Goal: Information Seeking & Learning: Learn about a topic

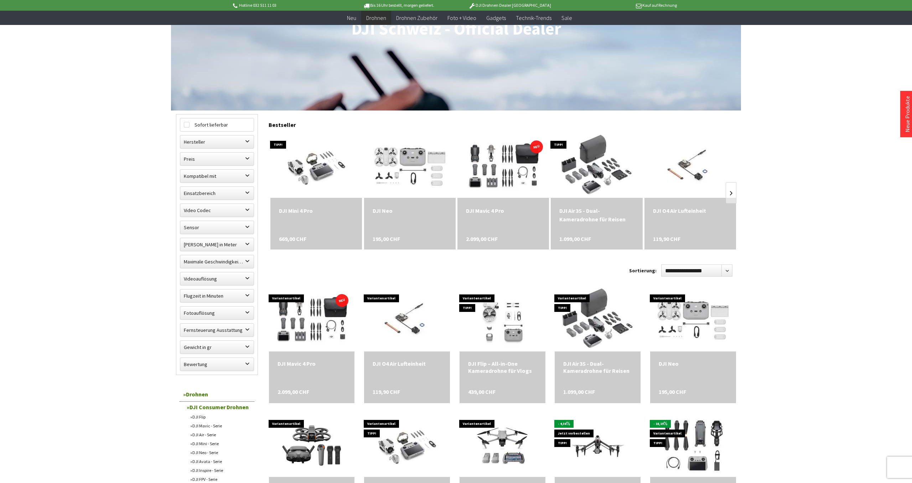
scroll to position [128, 0]
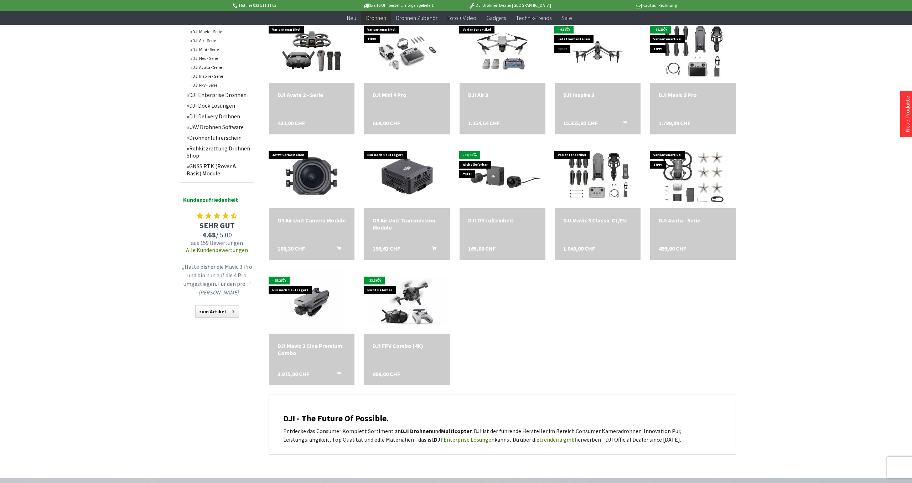
scroll to position [514, 0]
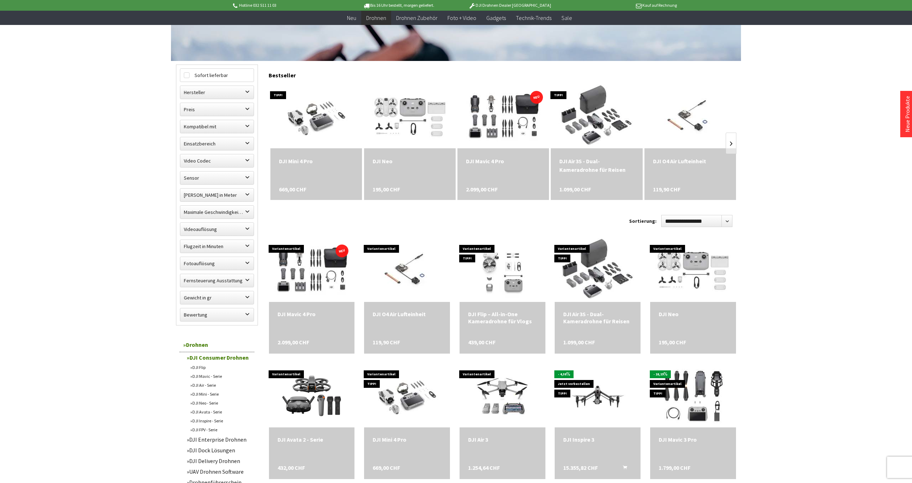
scroll to position [91, 0]
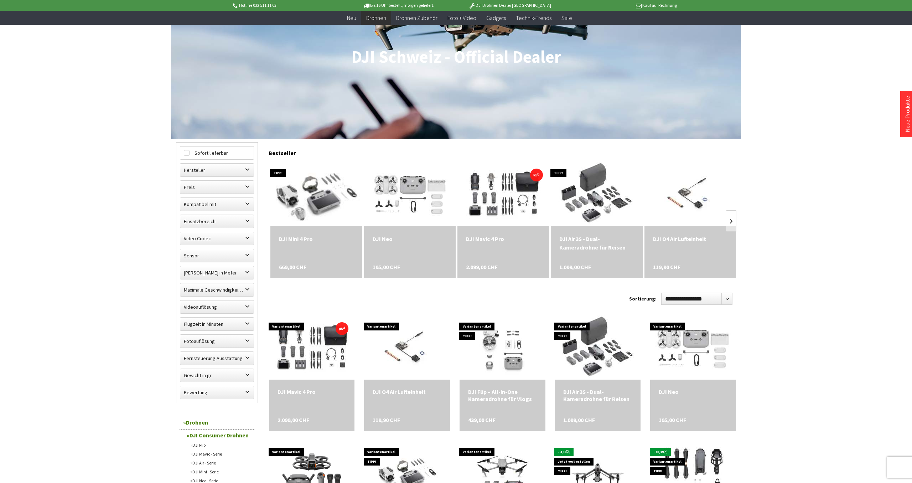
click at [321, 189] on img at bounding box center [316, 194] width 112 height 90
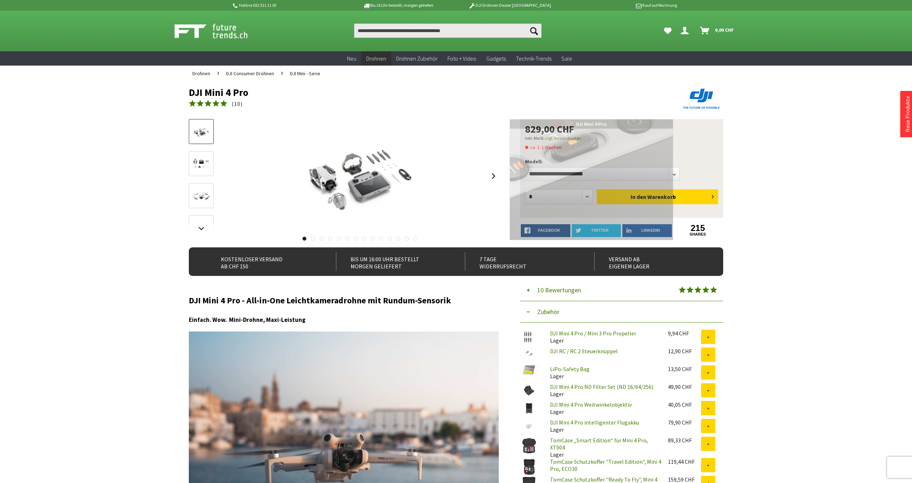
click at [368, 181] on div at bounding box center [367, 181] width 11 height 8
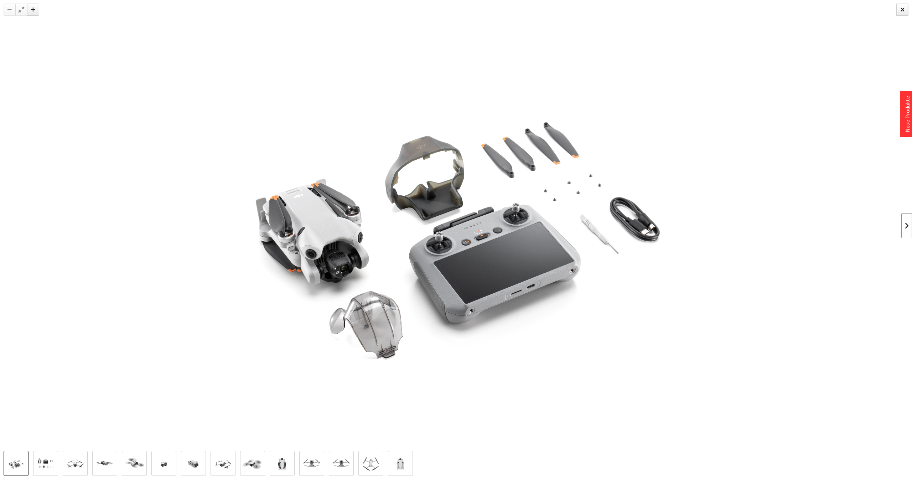
click at [906, 225] on link at bounding box center [906, 225] width 11 height 25
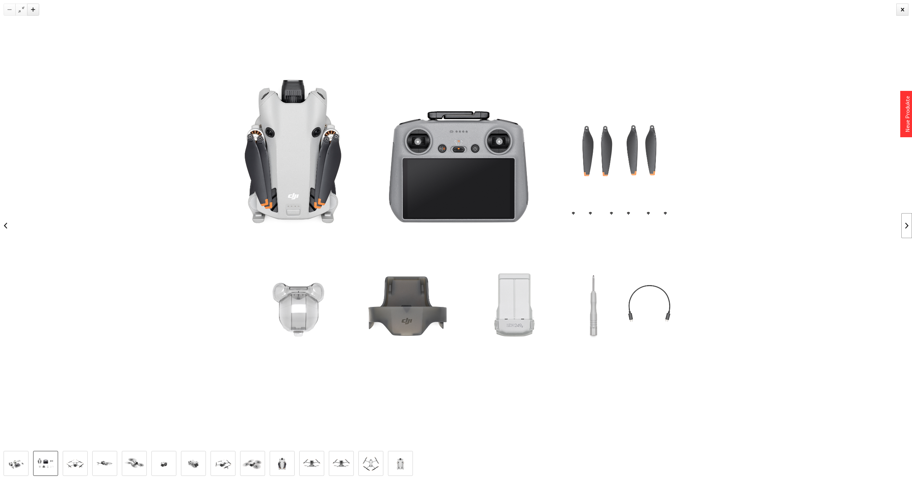
click at [906, 225] on link at bounding box center [906, 225] width 11 height 25
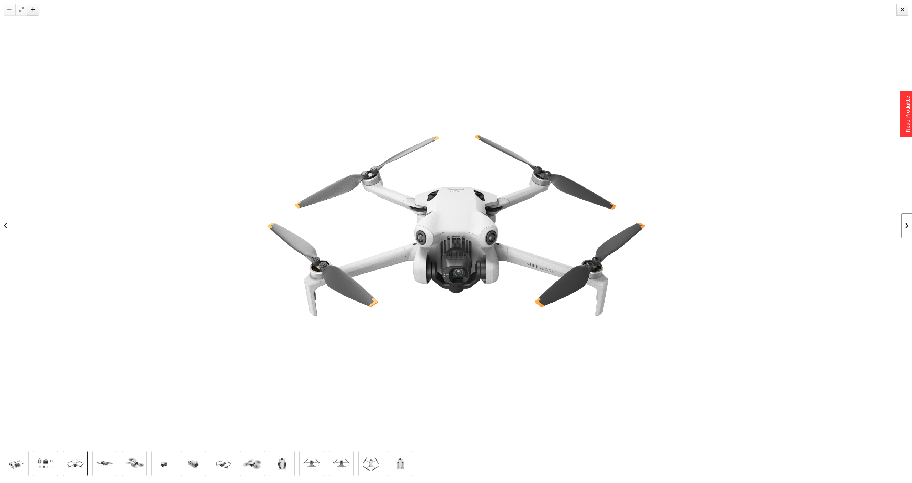
click at [906, 225] on link at bounding box center [906, 225] width 11 height 25
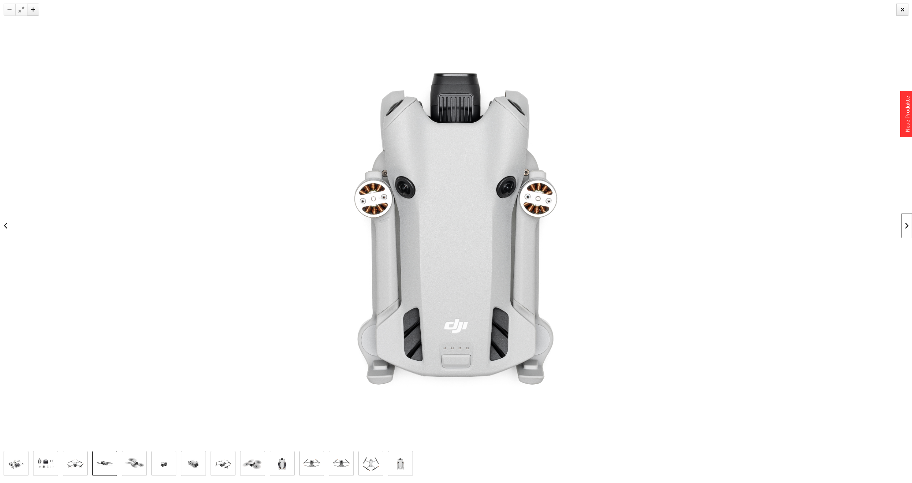
click at [906, 225] on link at bounding box center [906, 225] width 11 height 25
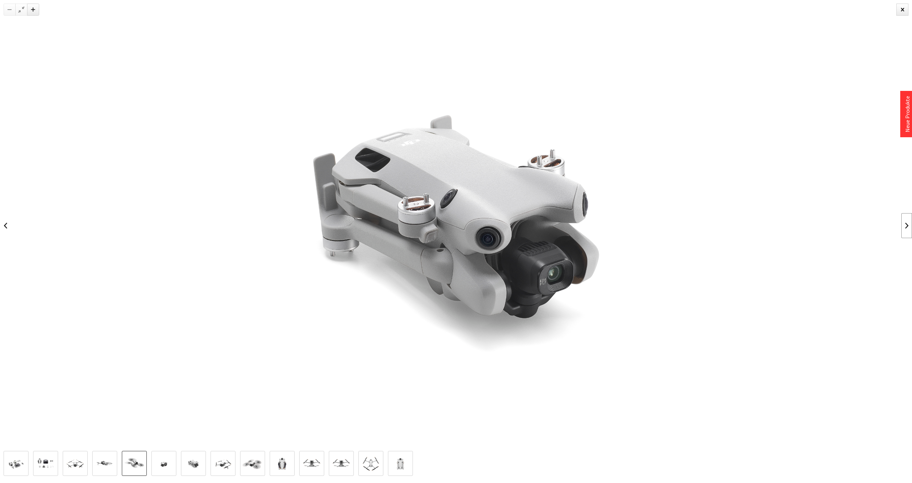
click at [906, 225] on link at bounding box center [906, 225] width 11 height 25
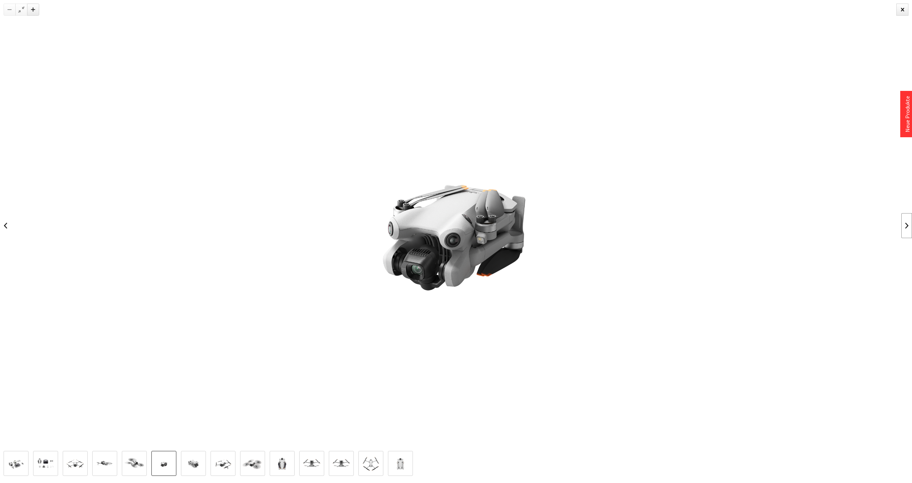
click at [906, 225] on link at bounding box center [906, 225] width 11 height 25
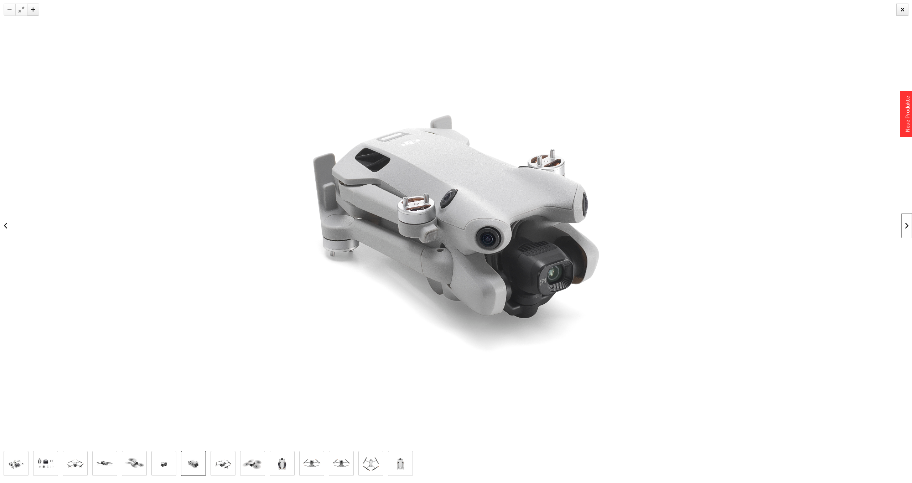
click at [906, 225] on link at bounding box center [906, 225] width 11 height 25
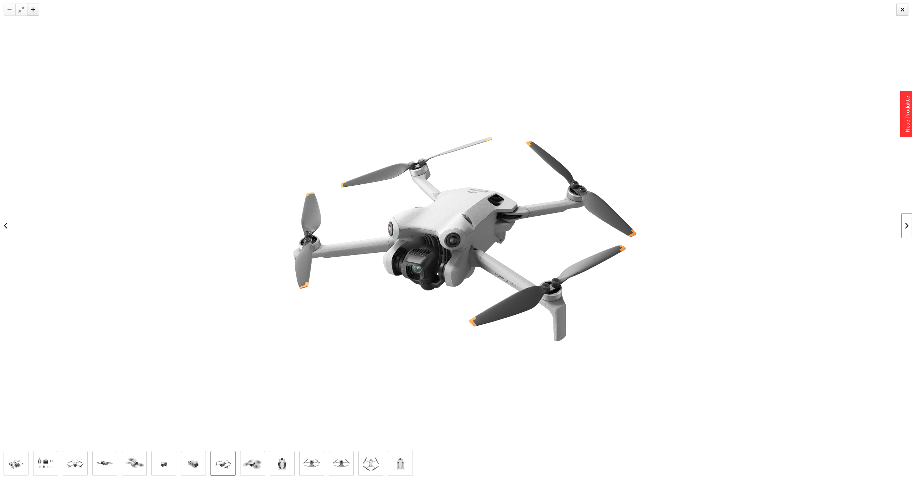
click at [906, 225] on link at bounding box center [906, 225] width 11 height 25
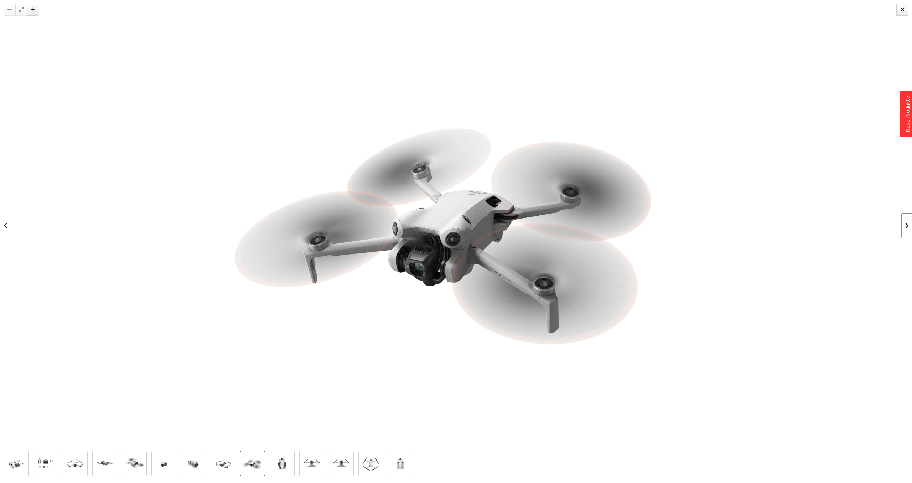
click at [906, 225] on link at bounding box center [906, 225] width 11 height 25
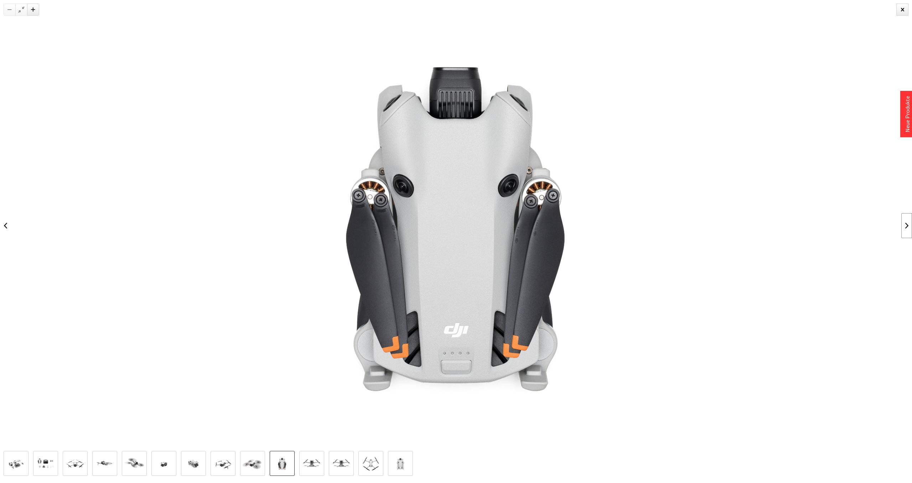
click at [906, 225] on link at bounding box center [906, 225] width 11 height 25
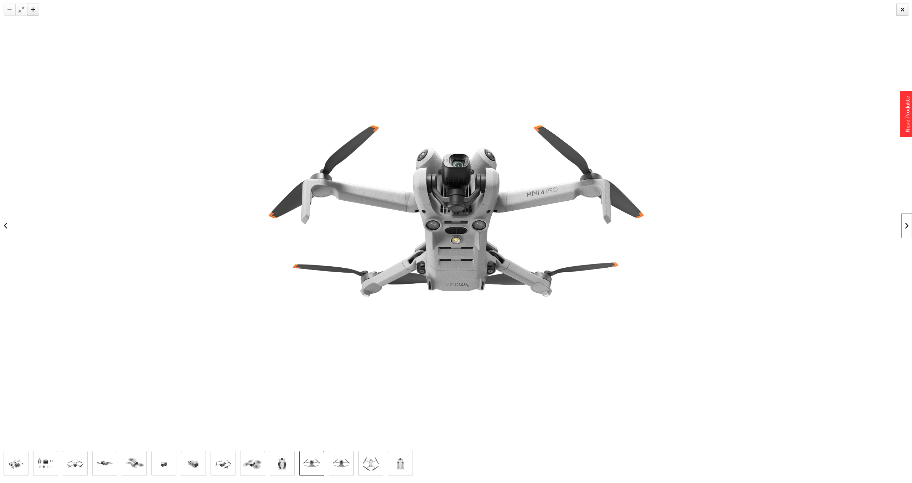
click at [906, 225] on link at bounding box center [906, 225] width 11 height 25
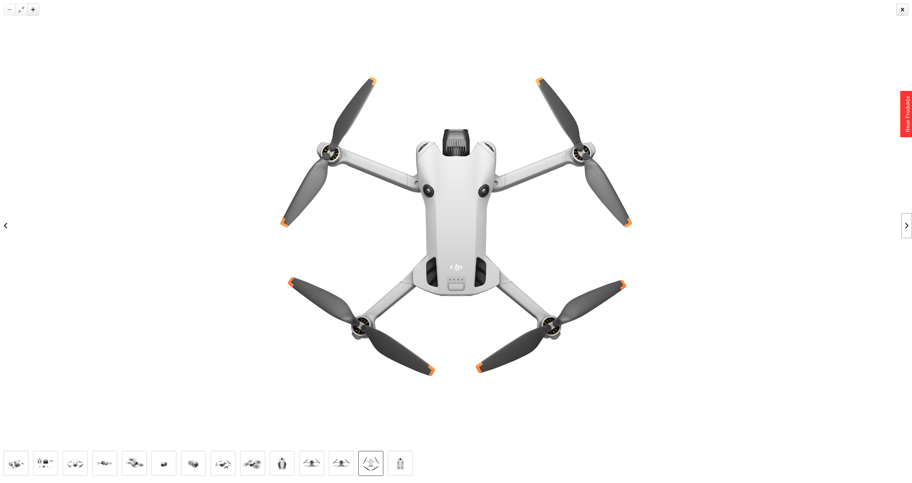
click at [906, 225] on link at bounding box center [906, 225] width 11 height 25
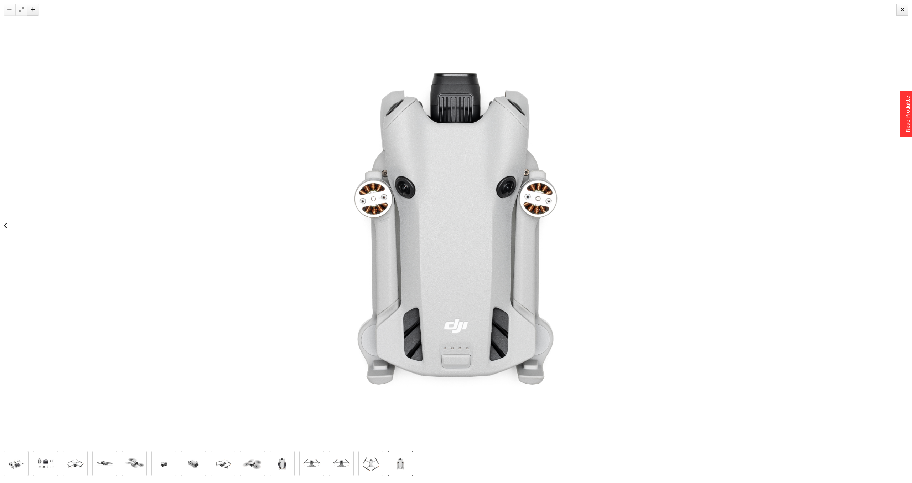
click at [906, 225] on div at bounding box center [456, 225] width 912 height 451
click at [15, 460] on img at bounding box center [16, 463] width 21 height 16
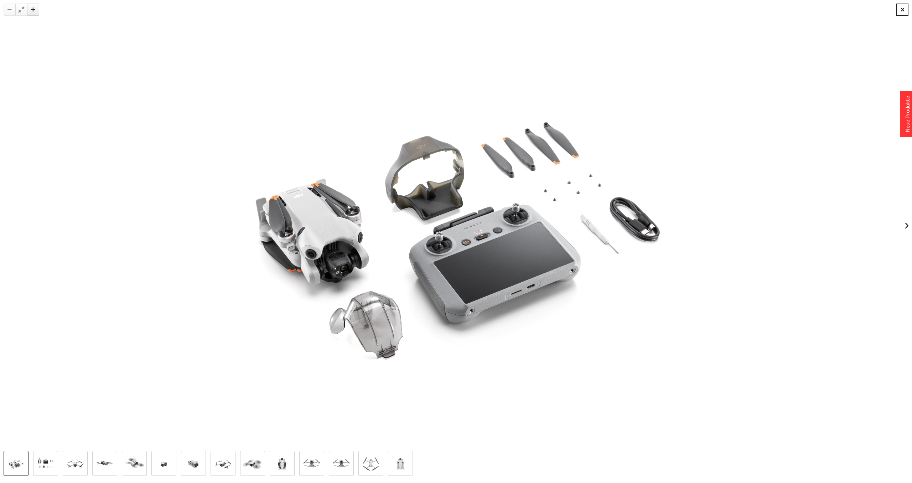
click at [904, 9] on div at bounding box center [902, 10] width 12 height 12
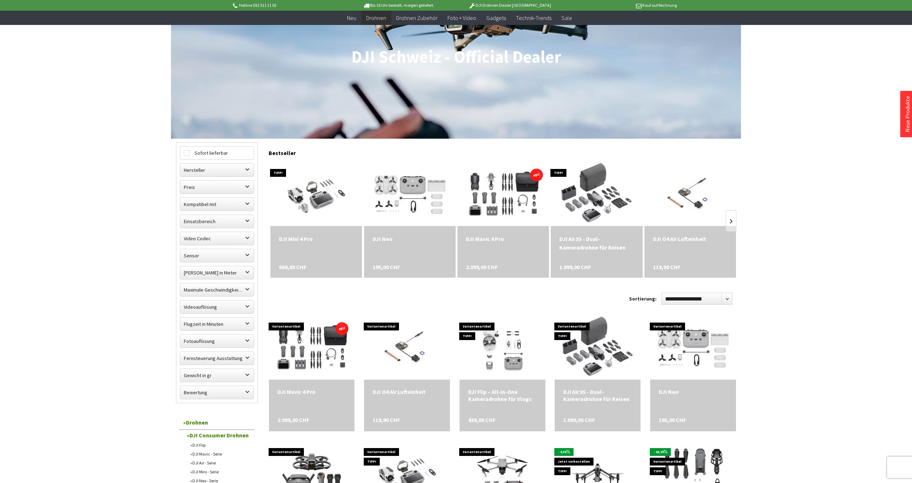
scroll to position [91, 0]
click at [245, 372] on label "Gewicht in gr" at bounding box center [216, 375] width 73 height 13
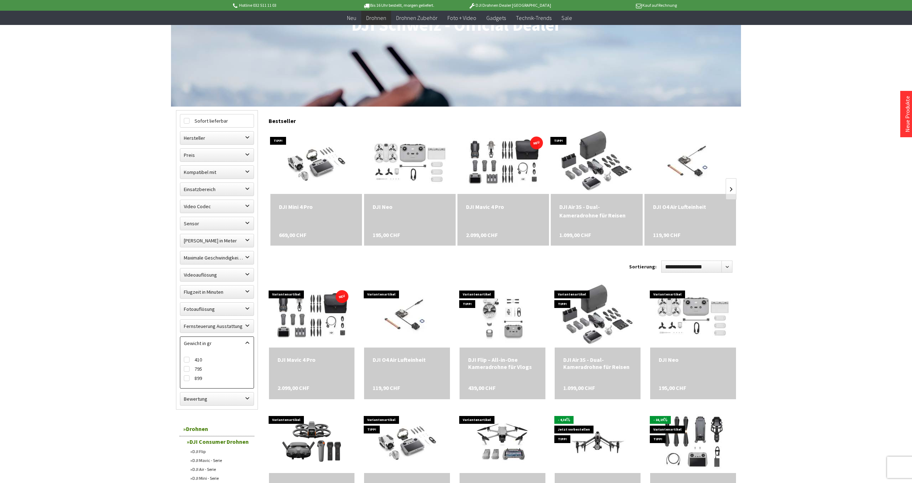
scroll to position [91, 0]
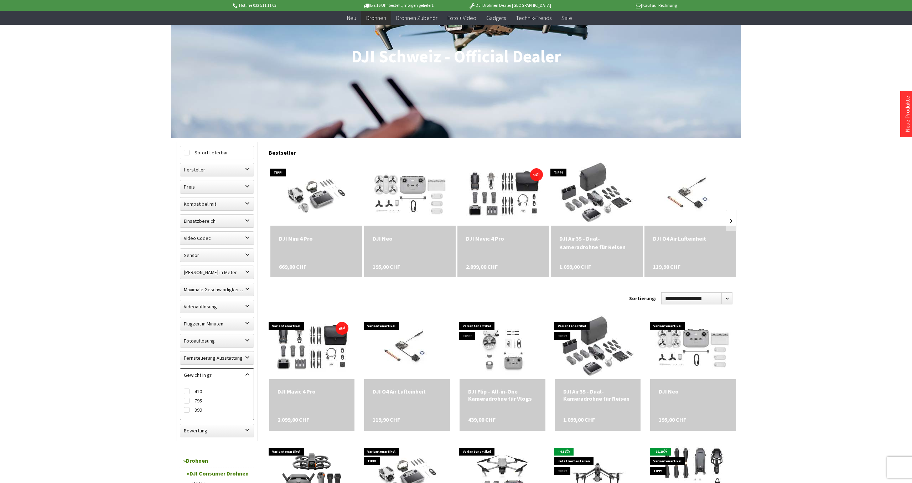
scroll to position [157, 0]
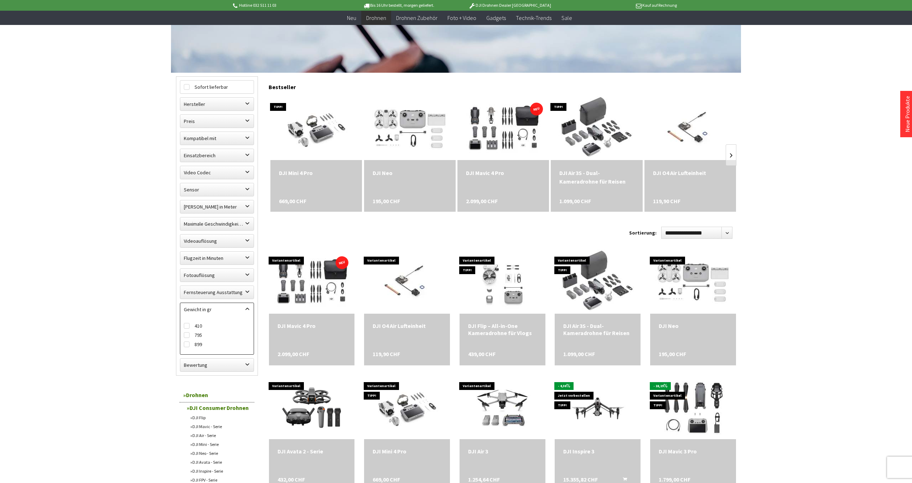
scroll to position [170, 0]
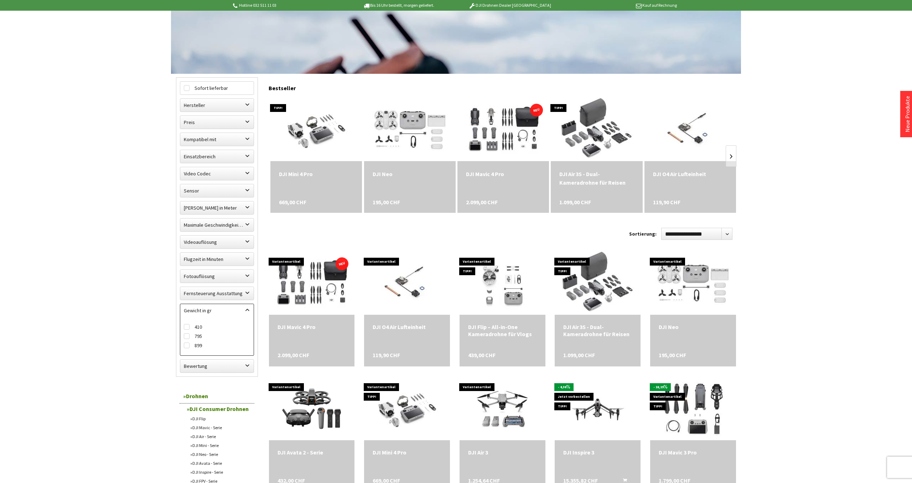
scroll to position [0, 0]
